Goal: Information Seeking & Learning: Understand process/instructions

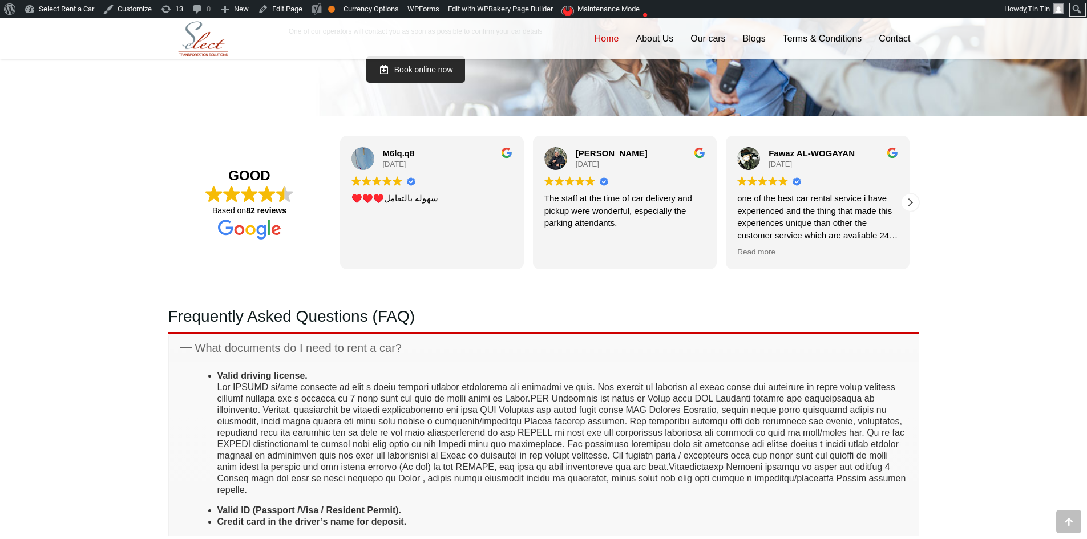
scroll to position [2626, 0]
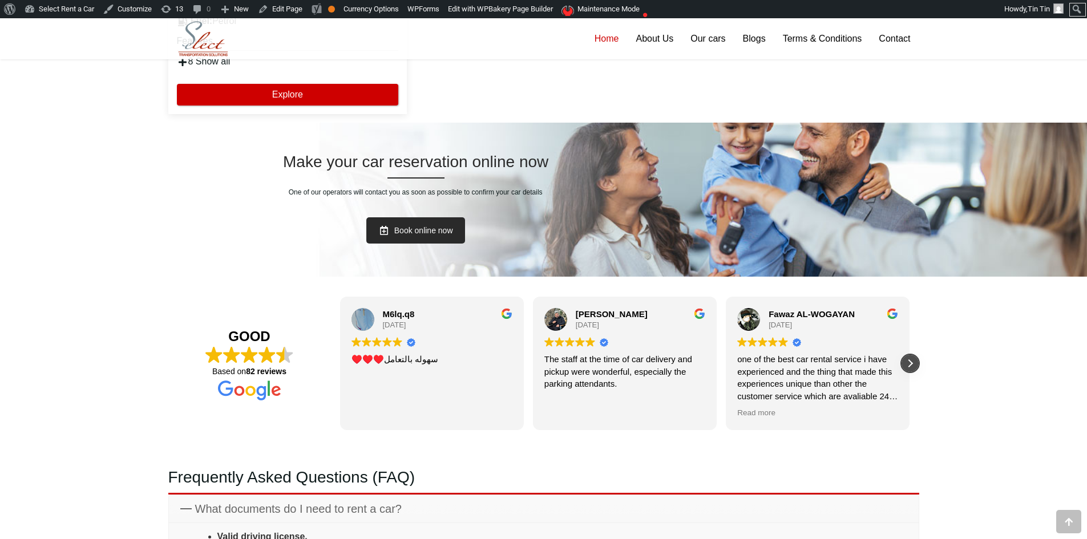
click at [910, 369] on div "Next review" at bounding box center [910, 363] width 17 height 17
click at [910, 368] on div "Next review" at bounding box center [910, 363] width 17 height 17
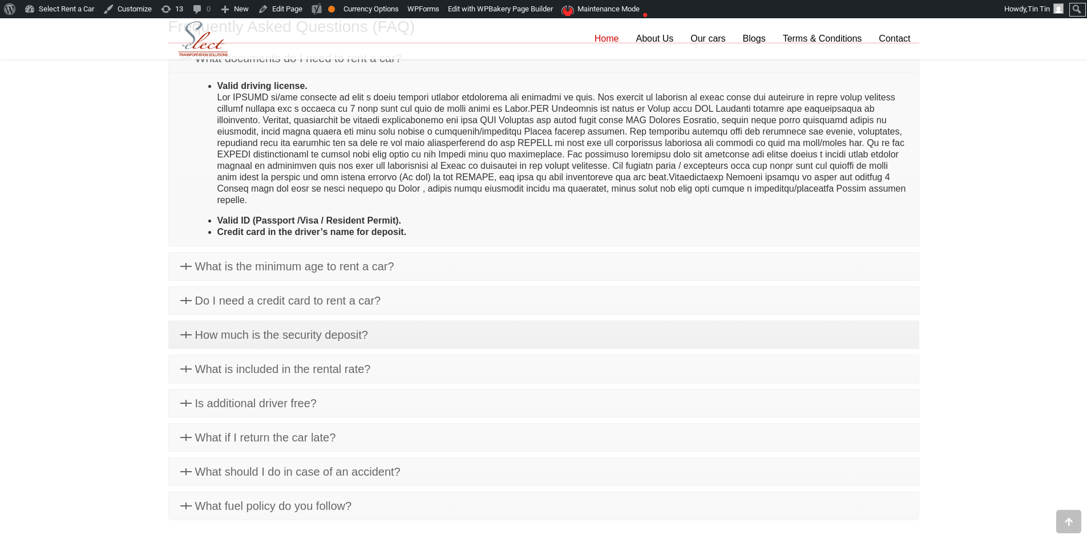
scroll to position [3196, 0]
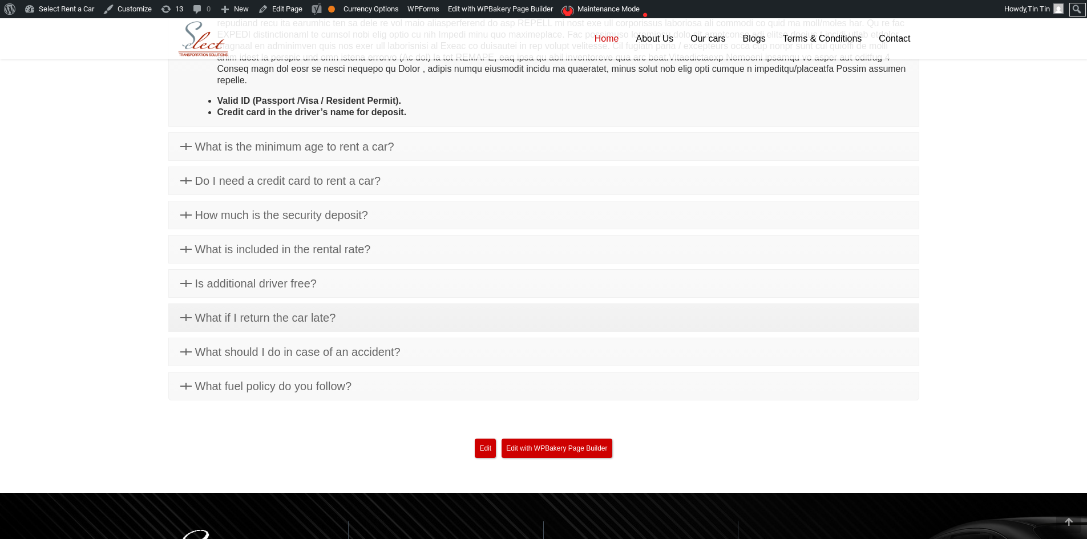
click at [417, 308] on link "What if I return the car late?" at bounding box center [544, 317] width 750 height 27
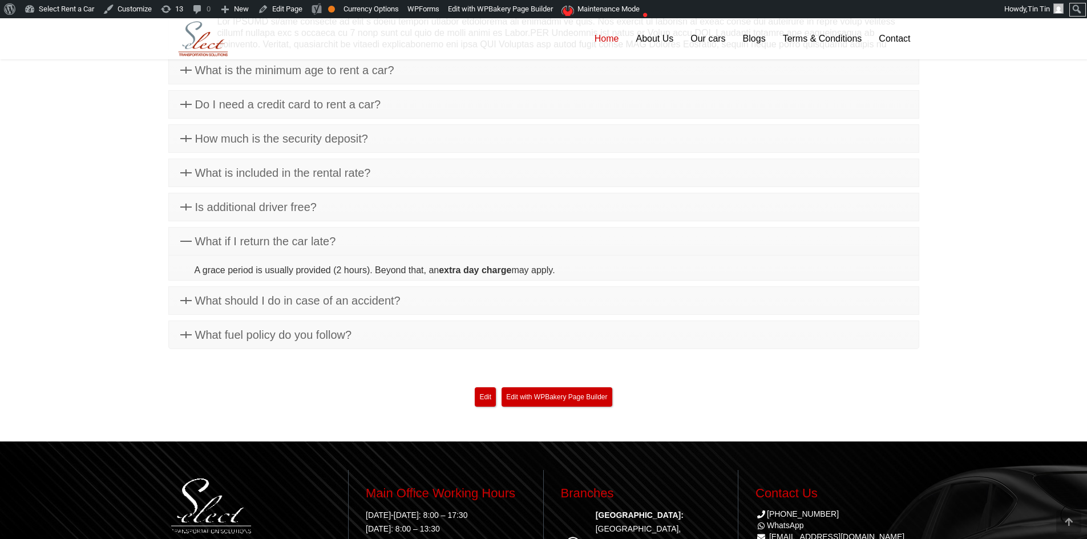
scroll to position [3139, 0]
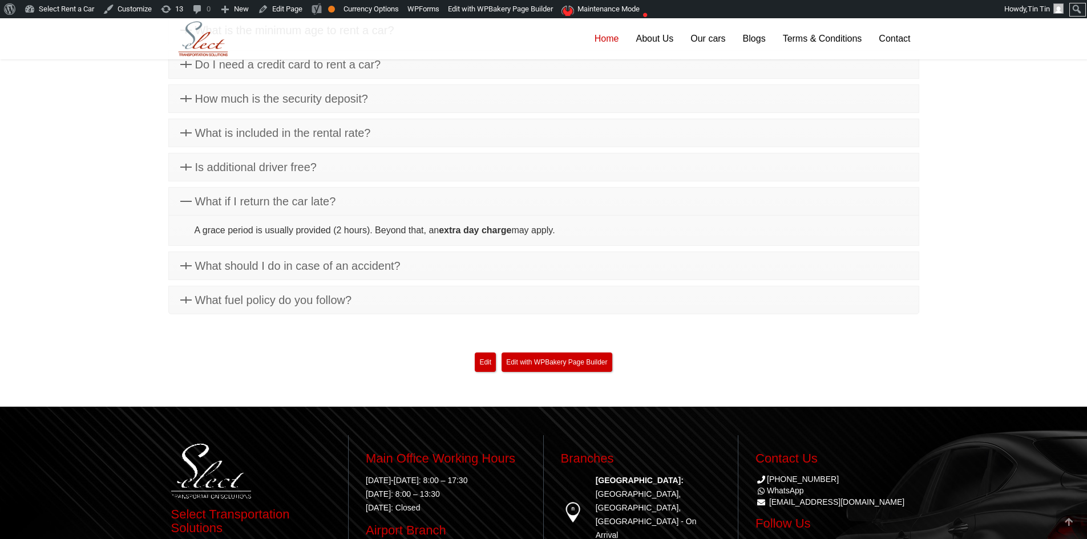
drag, startPoint x: 193, startPoint y: 226, endPoint x: 421, endPoint y: 233, distance: 227.3
click at [421, 233] on div "A grace period is usually provided (2 hours). Beyond that, an extra day charge …" at bounding box center [543, 231] width 727 height 14
click at [421, 233] on p "A grace period is usually provided (2 hours). Beyond that, an extra day charge …" at bounding box center [551, 231] width 713 height 14
drag, startPoint x: 421, startPoint y: 233, endPoint x: 487, endPoint y: 232, distance: 65.6
click at [487, 232] on p "A grace period is usually provided (2 hours). Beyond that, an extra day charge …" at bounding box center [551, 231] width 713 height 14
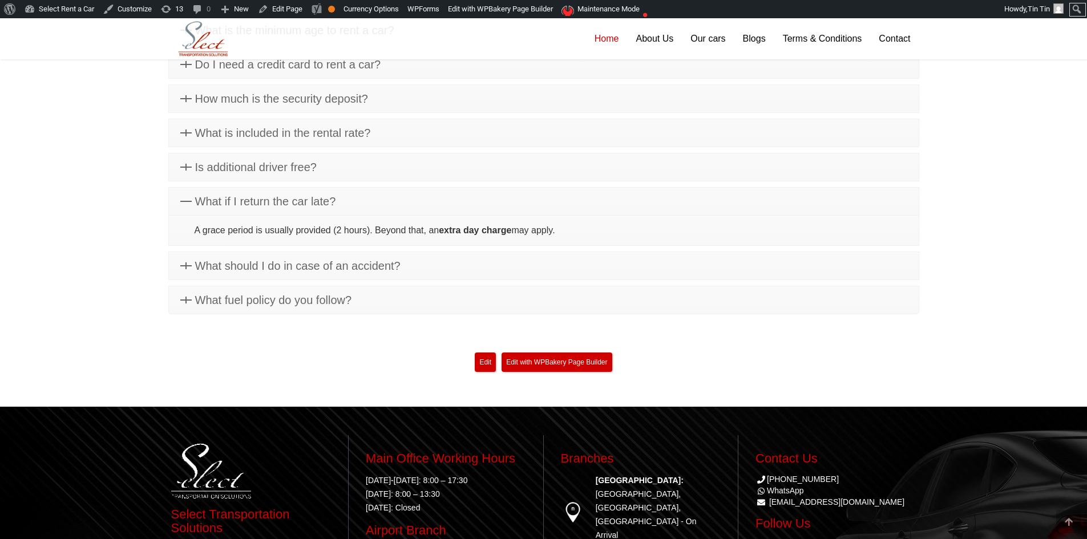
click at [487, 232] on strong "extra day charge" at bounding box center [475, 230] width 72 height 10
drag, startPoint x: 197, startPoint y: 227, endPoint x: 313, endPoint y: 228, distance: 115.9
click at [313, 228] on p "A grace period is usually provided (2 hours). Beyond that, an extra day charge …" at bounding box center [551, 231] width 713 height 14
click at [307, 229] on p "A grace period is usually provided (2 hours). Beyond that, an extra day charge …" at bounding box center [551, 231] width 713 height 14
drag, startPoint x: 302, startPoint y: 229, endPoint x: 416, endPoint y: 230, distance: 114.2
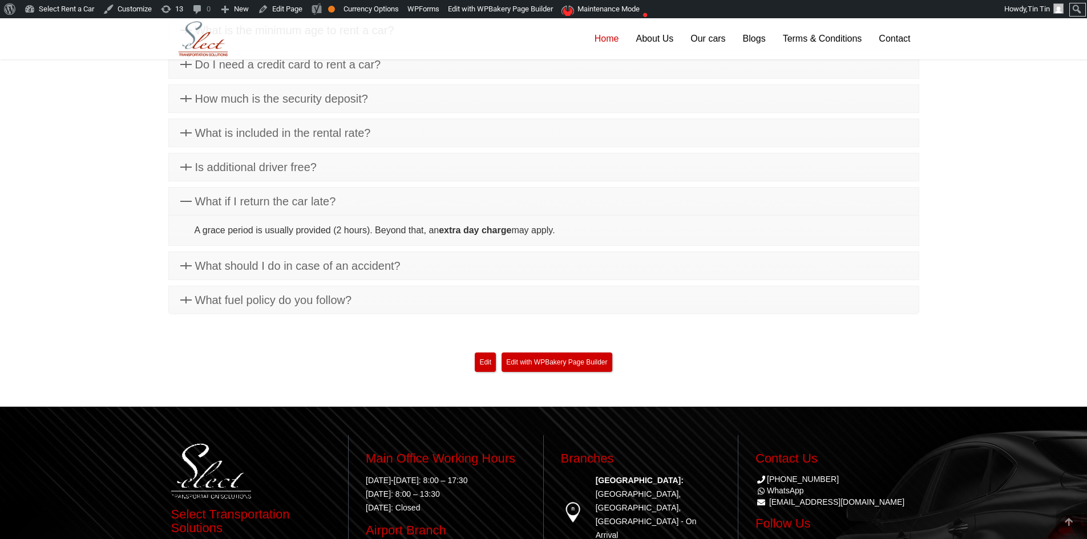
click at [416, 230] on p "A grace period is usually provided (2 hours). Beyond that, an extra day charge …" at bounding box center [551, 231] width 713 height 14
click at [398, 233] on p "A grace period is usually provided (2 hours). Beyond that, an extra day charge …" at bounding box center [551, 231] width 713 height 14
click at [460, 231] on strong "extra day charge" at bounding box center [475, 230] width 72 height 10
click at [398, 263] on span "What should I do in case of an accident?" at bounding box center [297, 266] width 205 height 13
click at [401, 238] on link "What should I do in case of an accident?" at bounding box center [544, 235] width 750 height 27
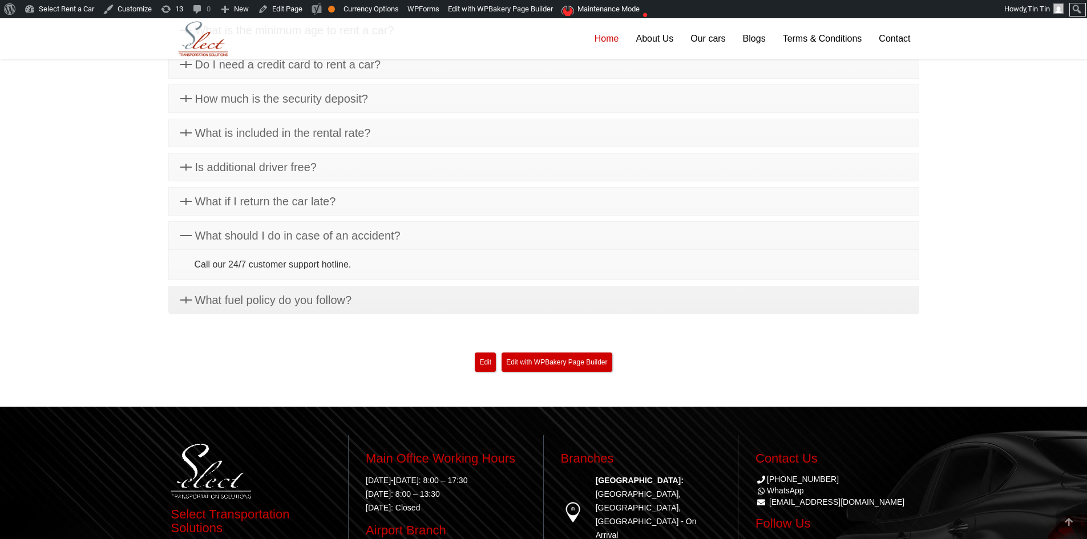
click at [326, 296] on span "What fuel policy do you follow?" at bounding box center [273, 300] width 157 height 13
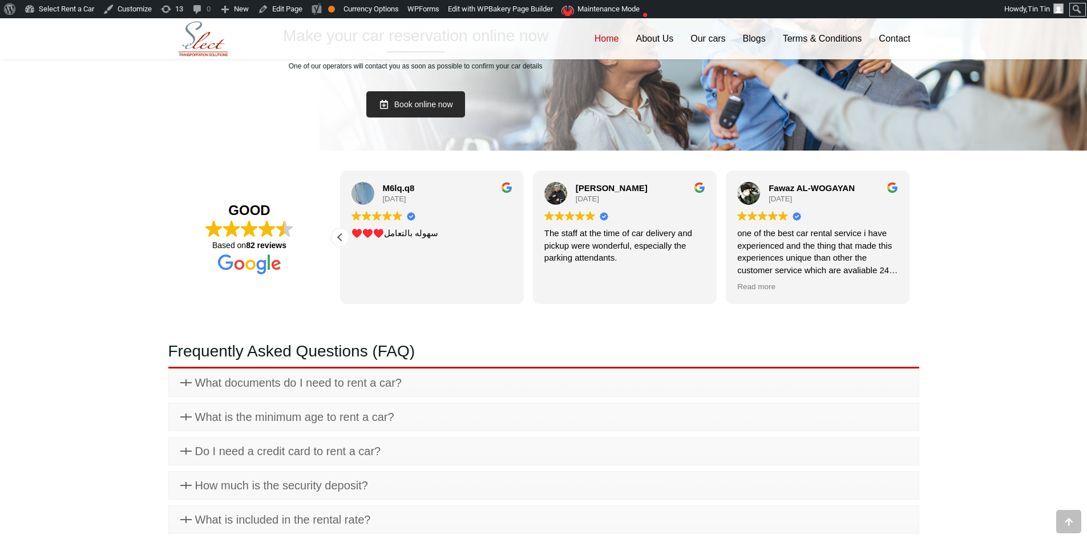
scroll to position [2739, 0]
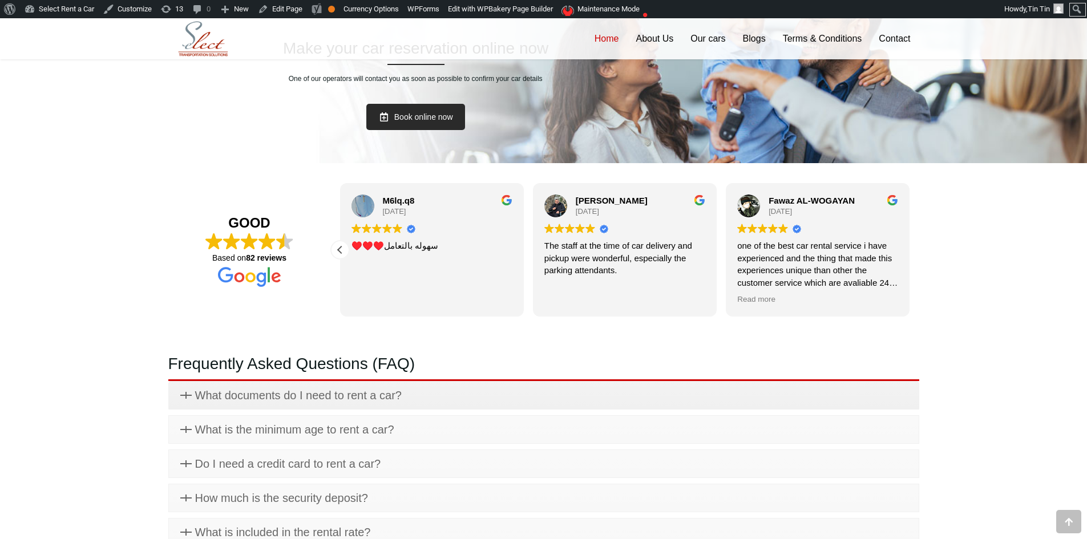
click at [346, 393] on span "What documents do I need to rent a car?" at bounding box center [298, 395] width 207 height 13
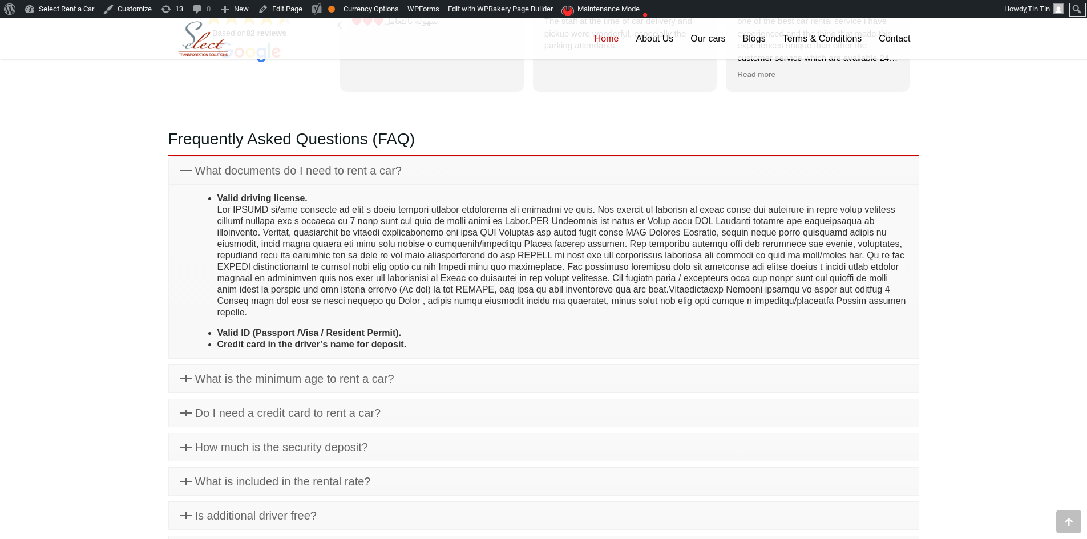
scroll to position [2967, 0]
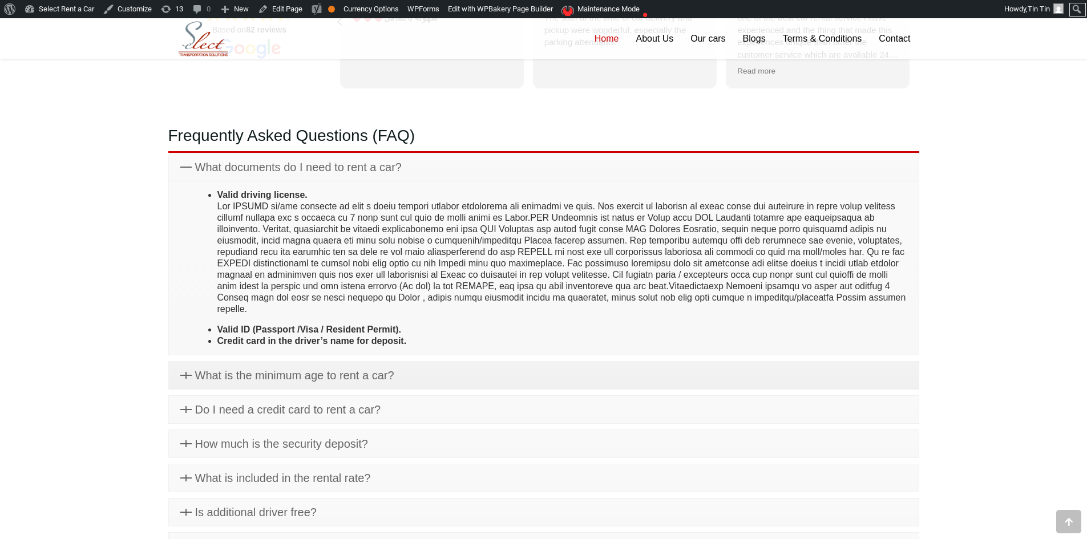
click at [334, 369] on span "What is the minimum age to rent a car?" at bounding box center [294, 375] width 199 height 13
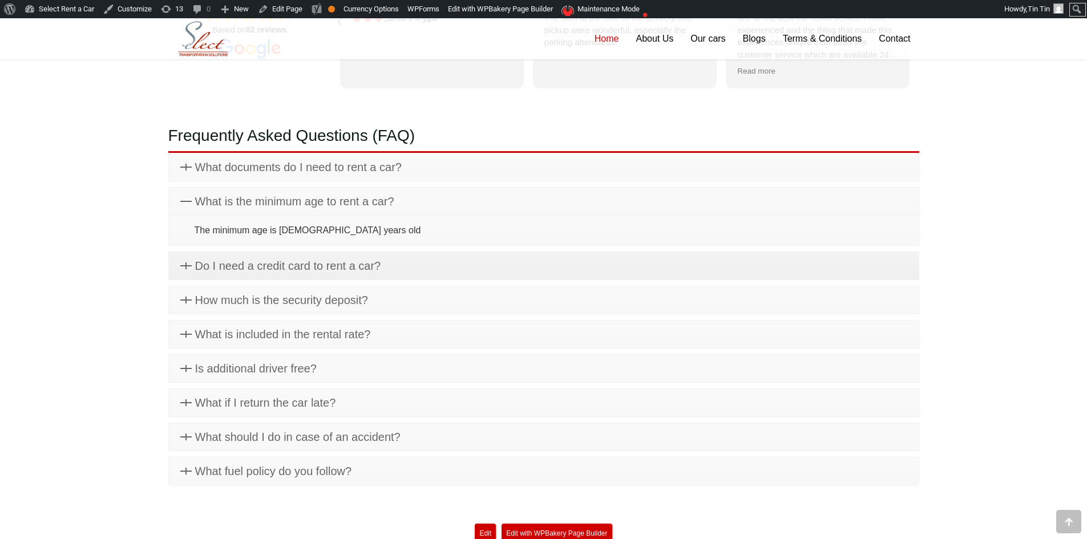
click at [357, 267] on span "Do I need a credit card to rent a car?" at bounding box center [288, 266] width 186 height 13
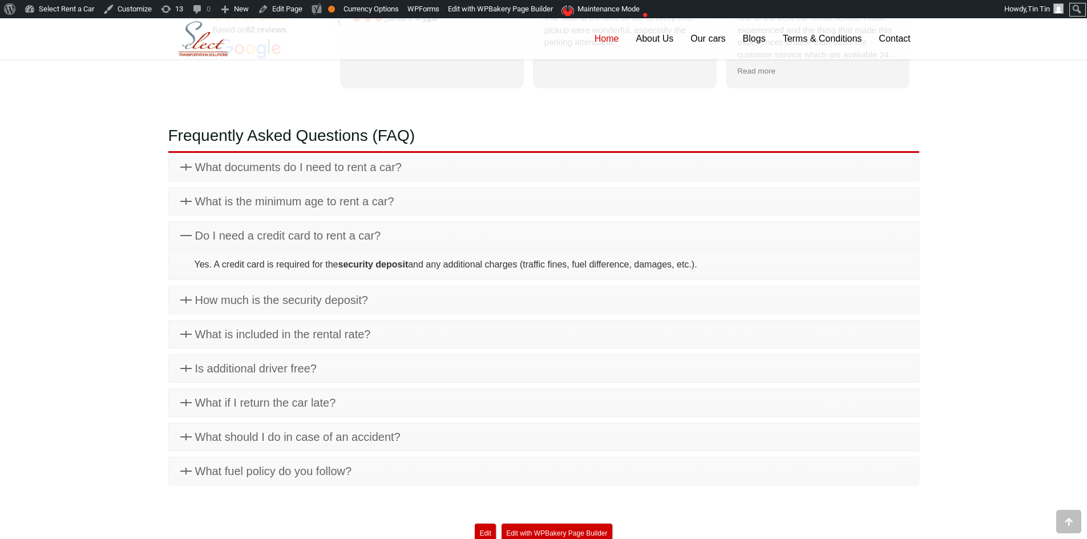
drag, startPoint x: 357, startPoint y: 264, endPoint x: 457, endPoint y: 263, distance: 99.3
click at [457, 263] on p "Yes. A credit card is required for the security deposit and any additional char…" at bounding box center [551, 265] width 713 height 14
drag, startPoint x: 369, startPoint y: 267, endPoint x: 476, endPoint y: 267, distance: 106.7
click at [476, 267] on p "Yes. A credit card is required for the security deposit and any additional char…" at bounding box center [551, 265] width 713 height 14
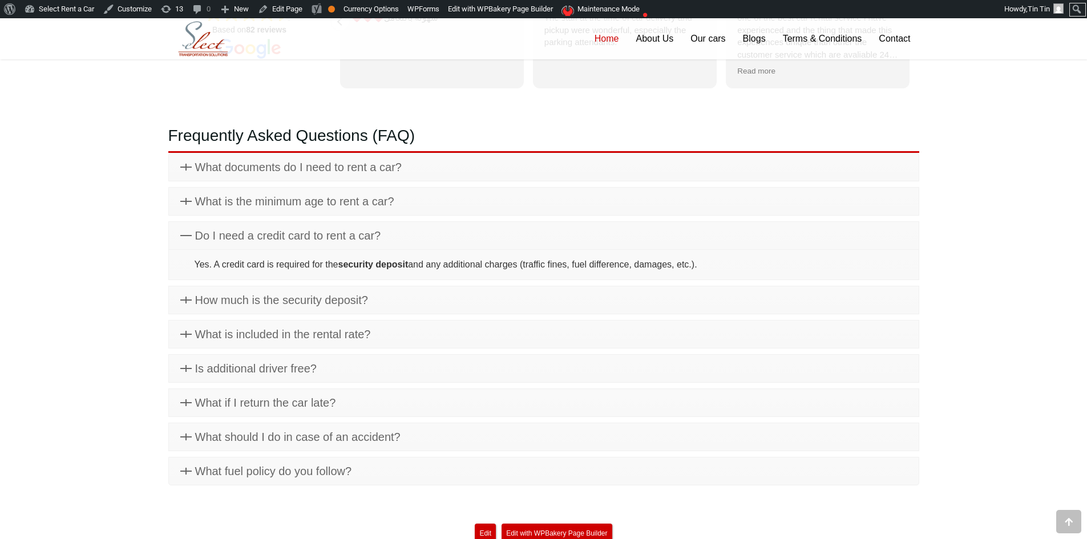
click at [476, 267] on p "Yes. A credit card is required for the security deposit and any additional char…" at bounding box center [551, 265] width 713 height 14
drag, startPoint x: 489, startPoint y: 267, endPoint x: 555, endPoint y: 270, distance: 66.9
click at [555, 270] on p "Yes. A credit card is required for the security deposit and any additional char…" at bounding box center [551, 265] width 713 height 14
drag, startPoint x: 555, startPoint y: 270, endPoint x: 572, endPoint y: 264, distance: 18.0
click at [556, 270] on p "Yes. A credit card is required for the security deposit and any additional char…" at bounding box center [551, 265] width 713 height 14
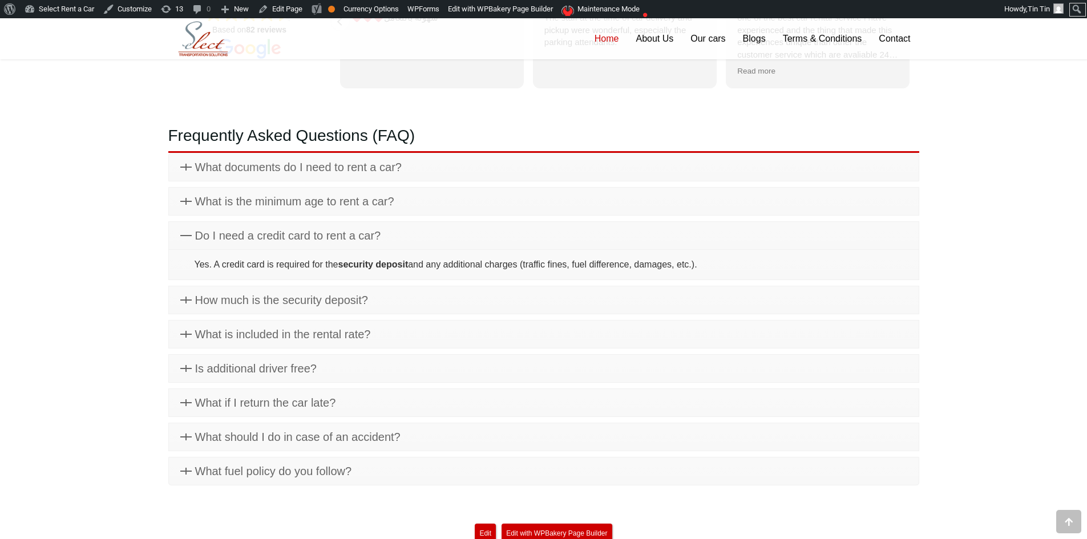
drag, startPoint x: 572, startPoint y: 264, endPoint x: 607, endPoint y: 262, distance: 34.3
click at [607, 262] on p "Yes. A credit card is required for the security deposit and any additional char…" at bounding box center [551, 265] width 713 height 14
click at [607, 263] on p "Yes. A credit card is required for the security deposit and any additional char…" at bounding box center [551, 265] width 713 height 14
drag, startPoint x: 622, startPoint y: 262, endPoint x: 650, endPoint y: 259, distance: 28.7
click at [650, 259] on p "Yes. A credit card is required for the security deposit and any additional char…" at bounding box center [551, 265] width 713 height 14
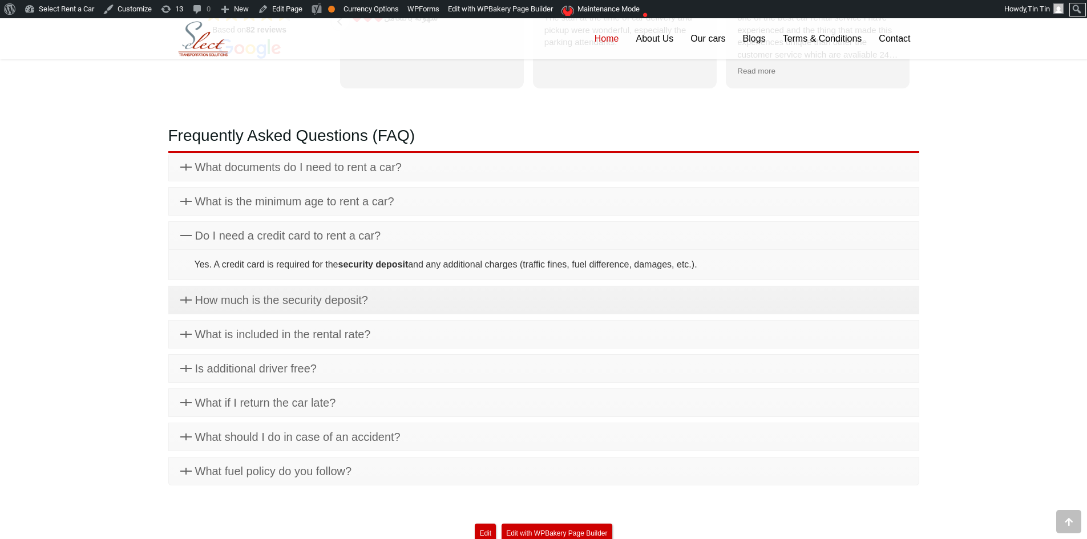
click at [473, 291] on link "How much is the security deposit?" at bounding box center [544, 300] width 750 height 27
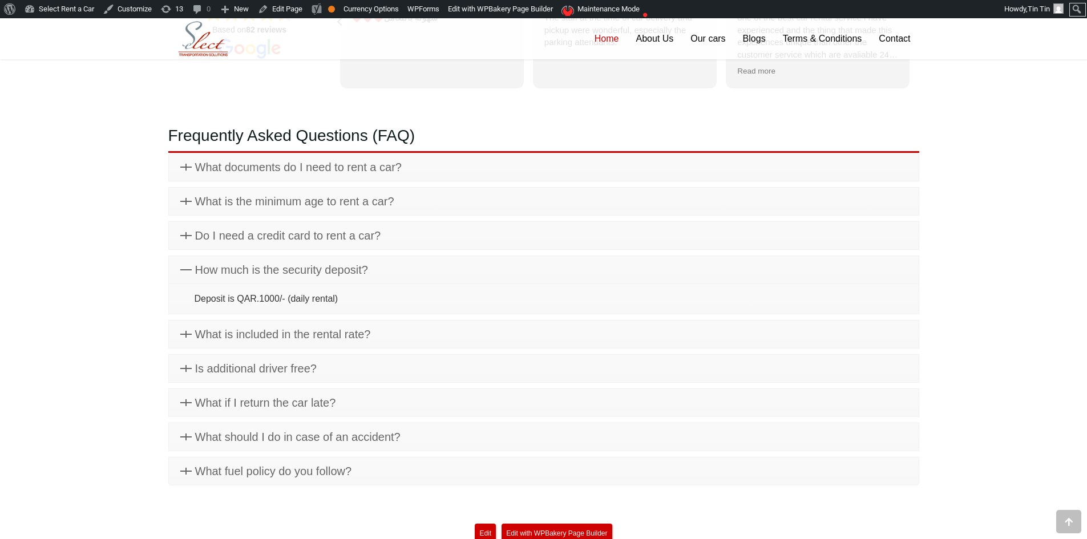
click at [466, 267] on link "How much is the security deposit?" at bounding box center [544, 269] width 750 height 27
click at [345, 332] on span "What is included in the rental rate?" at bounding box center [283, 334] width 176 height 13
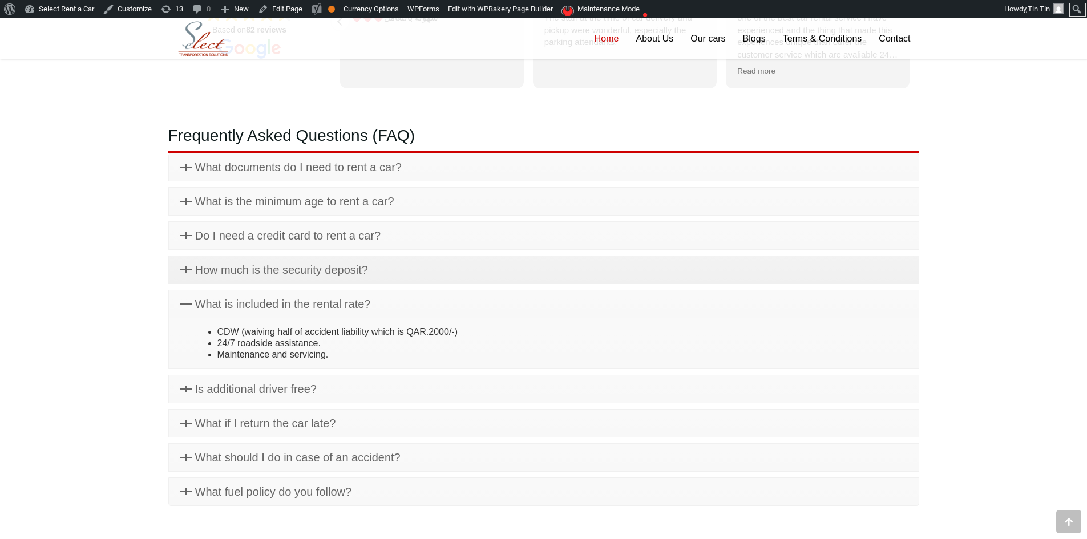
click at [346, 267] on span "How much is the security deposit?" at bounding box center [281, 270] width 173 height 13
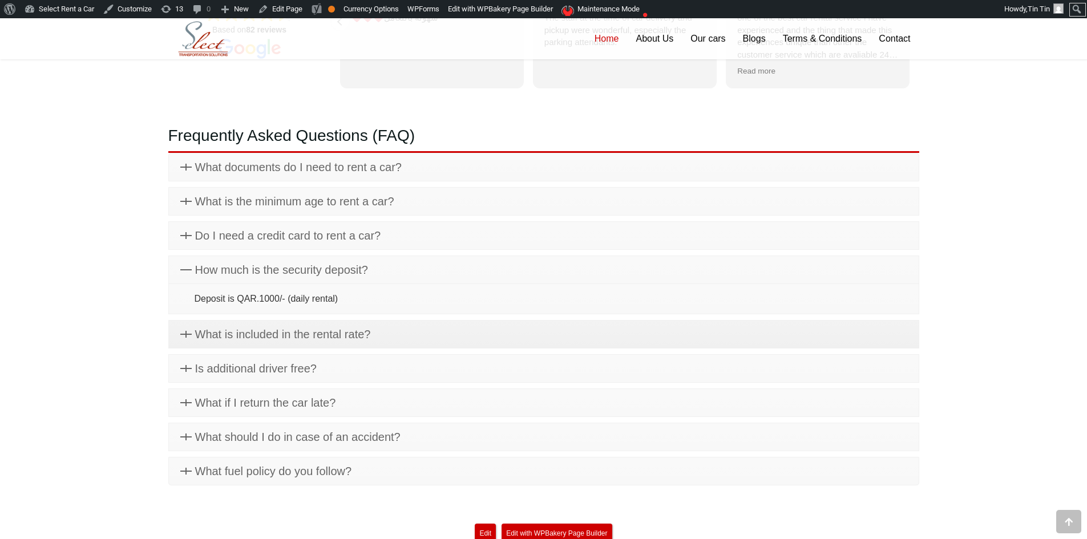
click at [321, 331] on span "What is included in the rental rate?" at bounding box center [283, 334] width 176 height 13
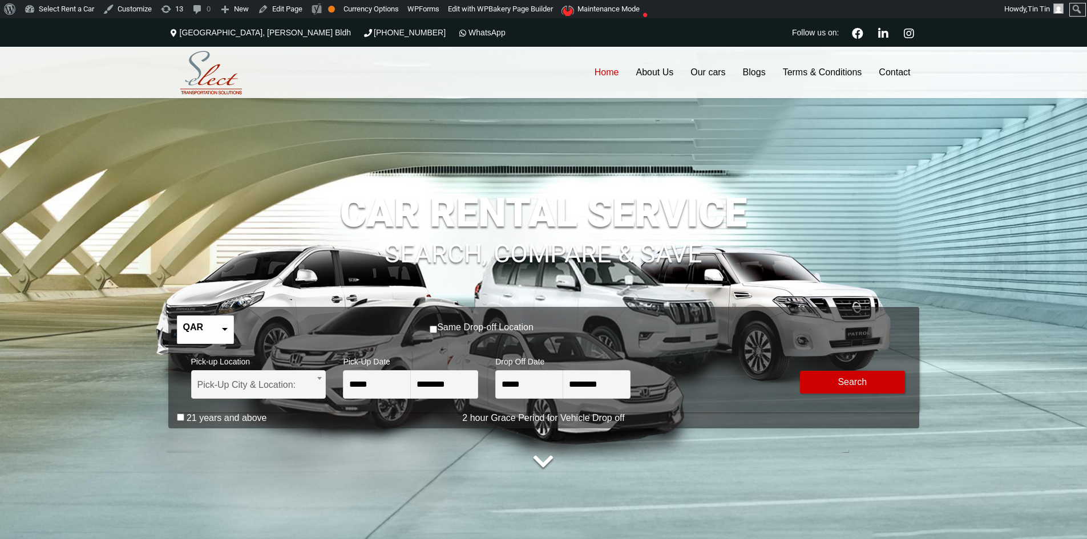
click at [219, 330] on link "QAR USA dollar" at bounding box center [206, 329] width 56 height 27
click at [203, 389] on link "USD Europian Euro" at bounding box center [206, 385] width 56 height 27
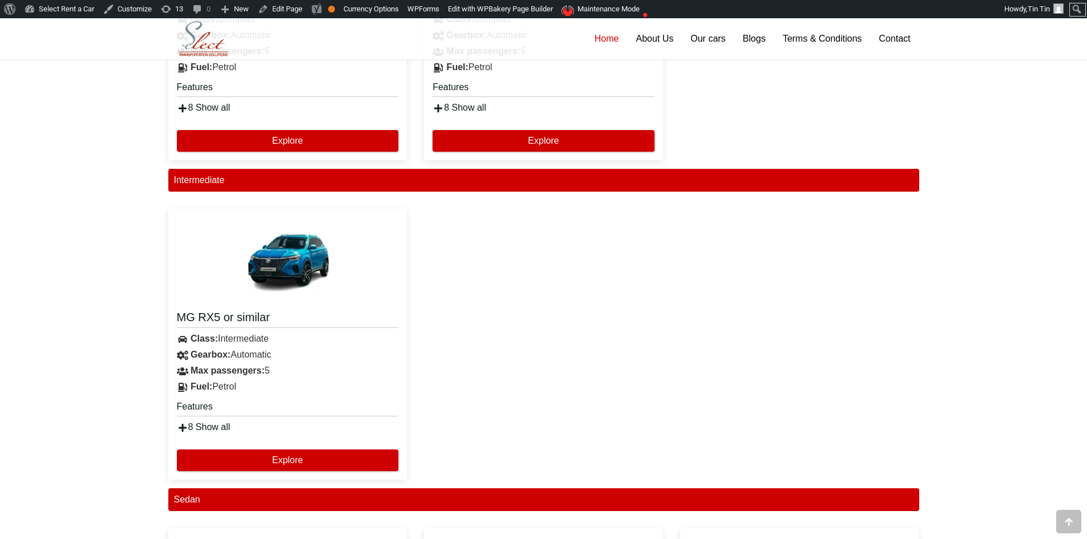
scroll to position [981, 0]
